Goal: Task Accomplishment & Management: Manage account settings

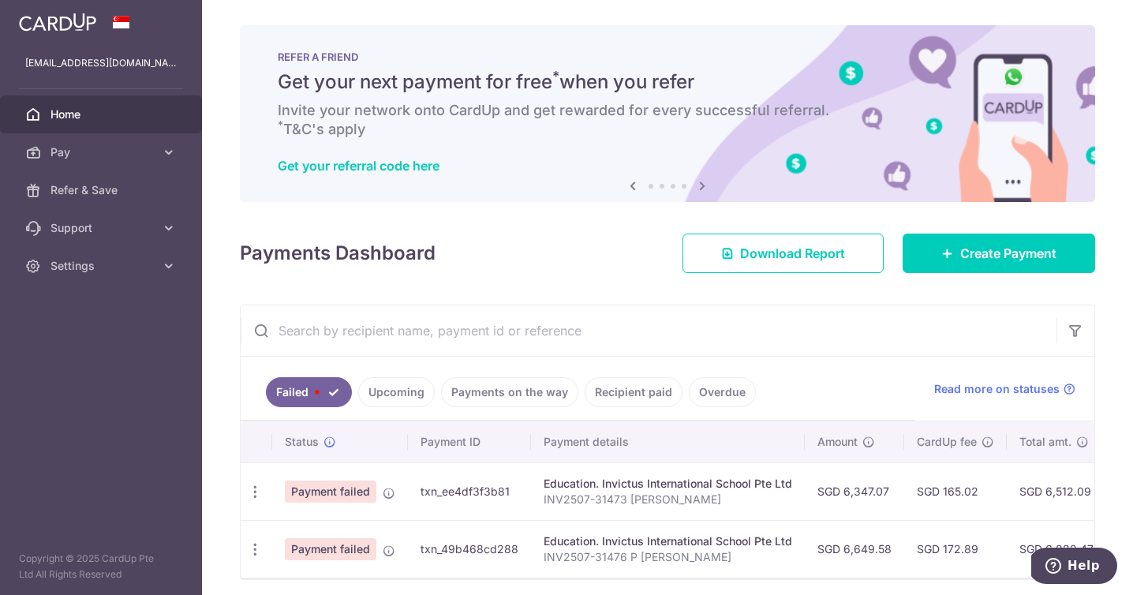
scroll to position [59, 0]
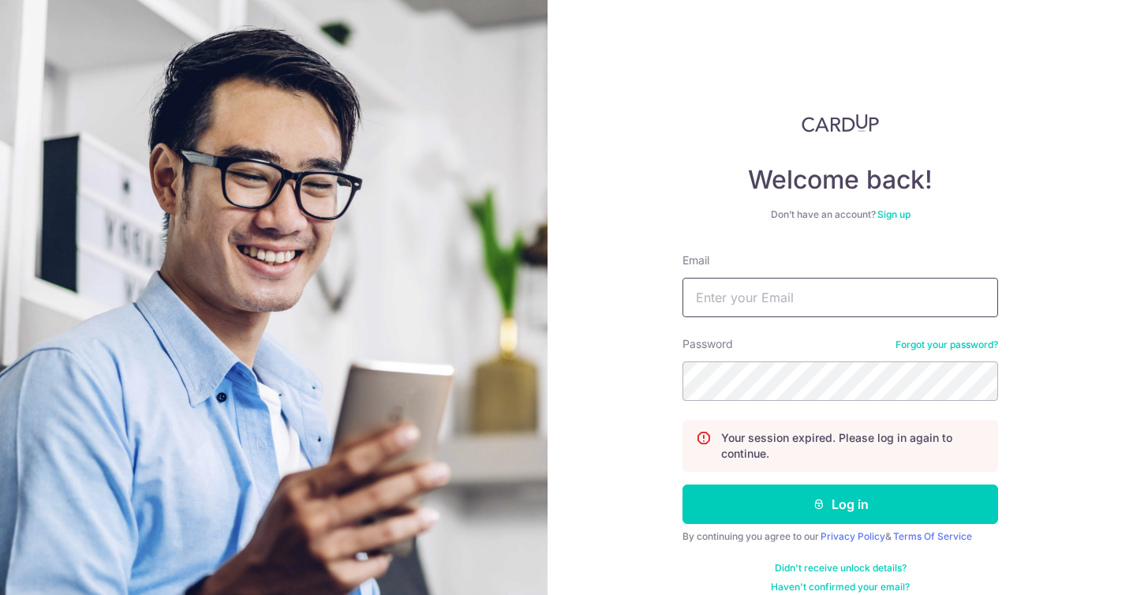
type input "[EMAIL_ADDRESS][DOMAIN_NAME]"
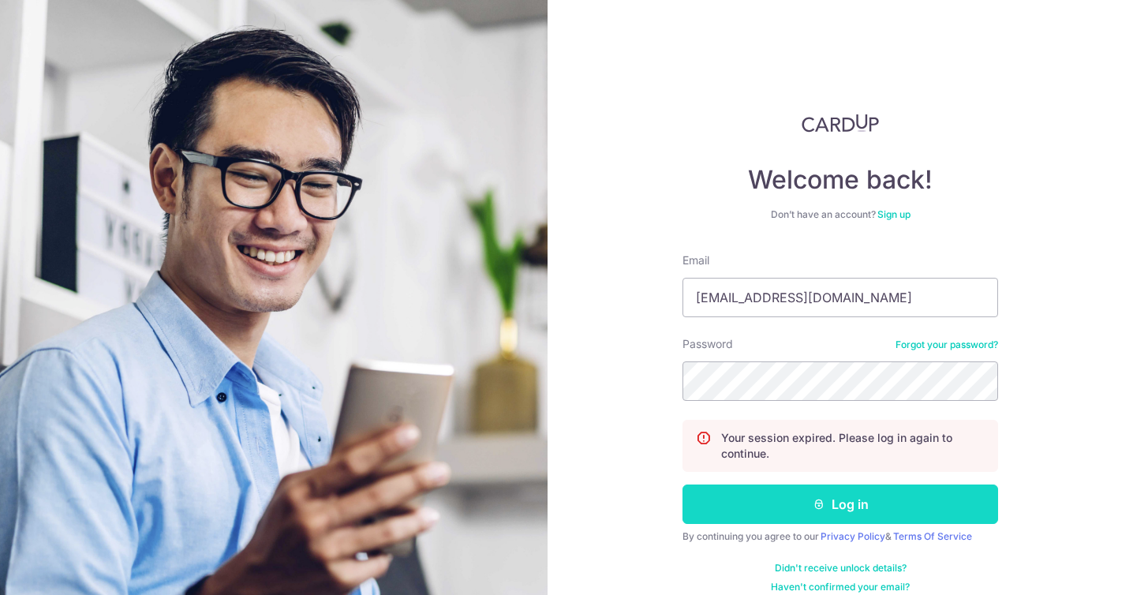
click at [837, 505] on button "Log in" at bounding box center [841, 504] width 316 height 39
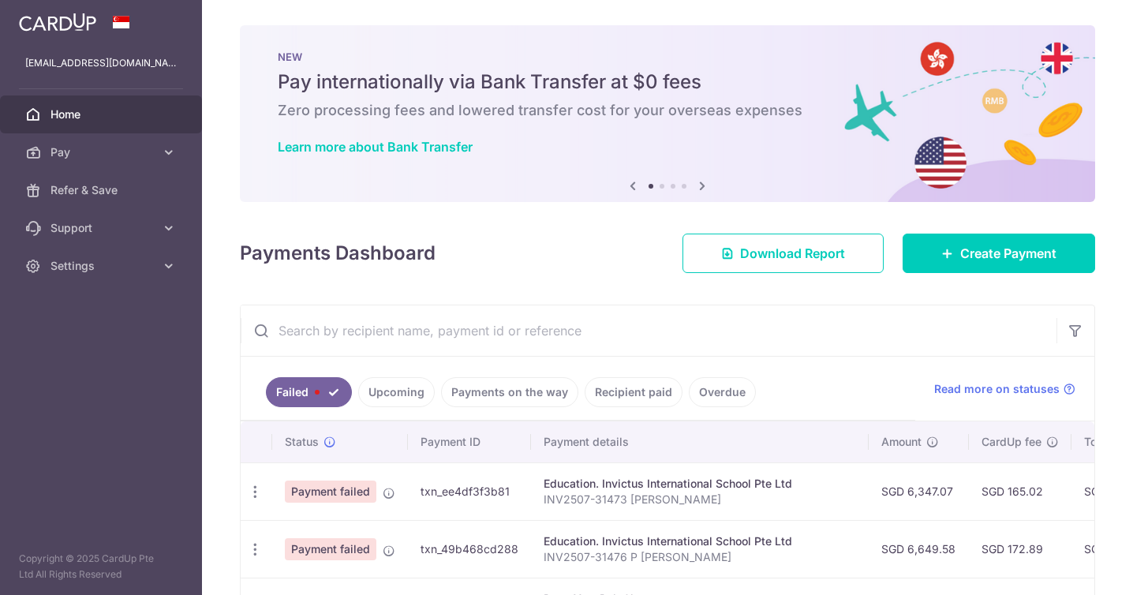
scroll to position [117, 0]
